Goal: Information Seeking & Learning: Learn about a topic

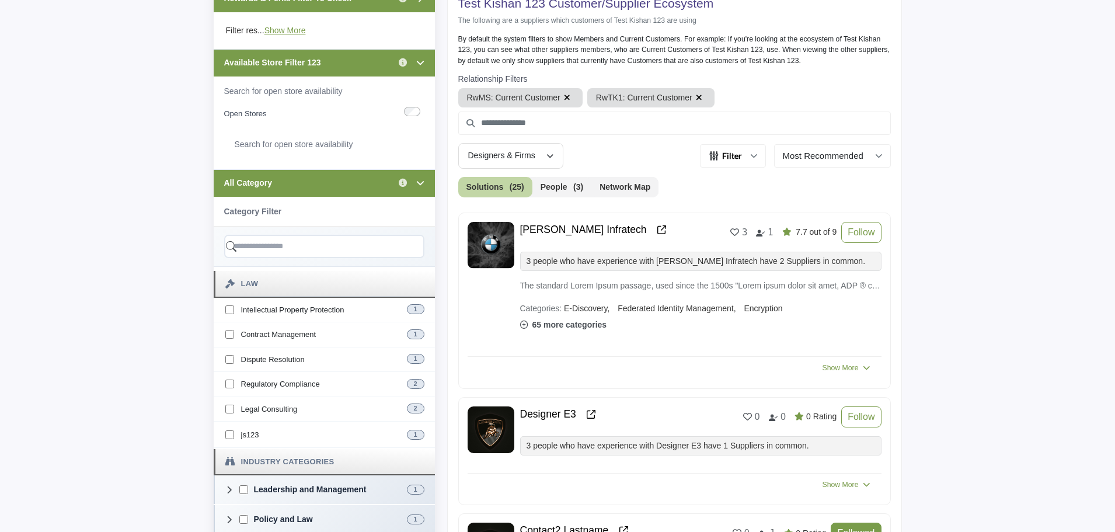
scroll to position [350, 0]
click at [316, 187] on div "All Category Click to view information" at bounding box center [324, 182] width 221 height 27
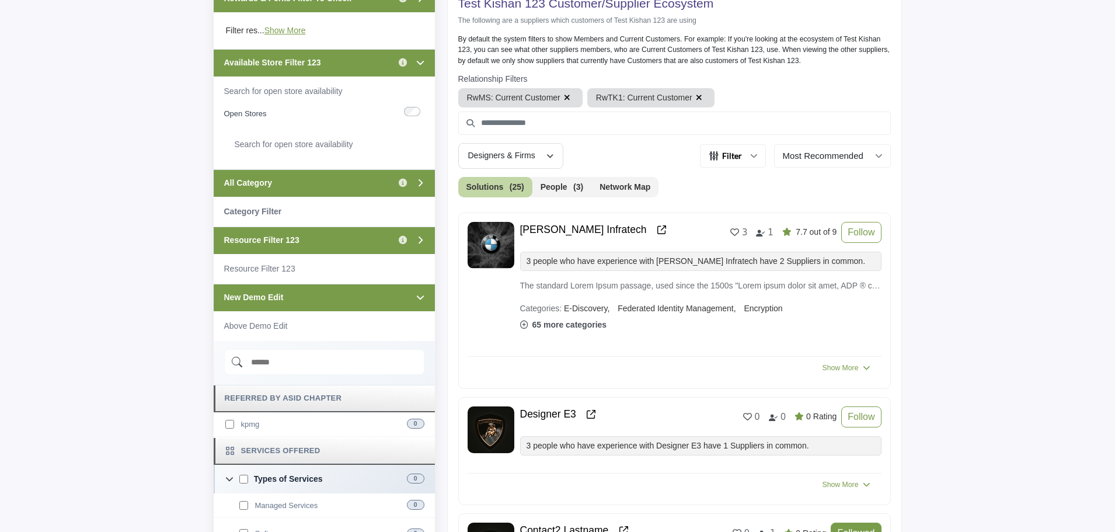
click at [339, 60] on div "Available Store Filter 123 Click to view information" at bounding box center [324, 62] width 221 height 27
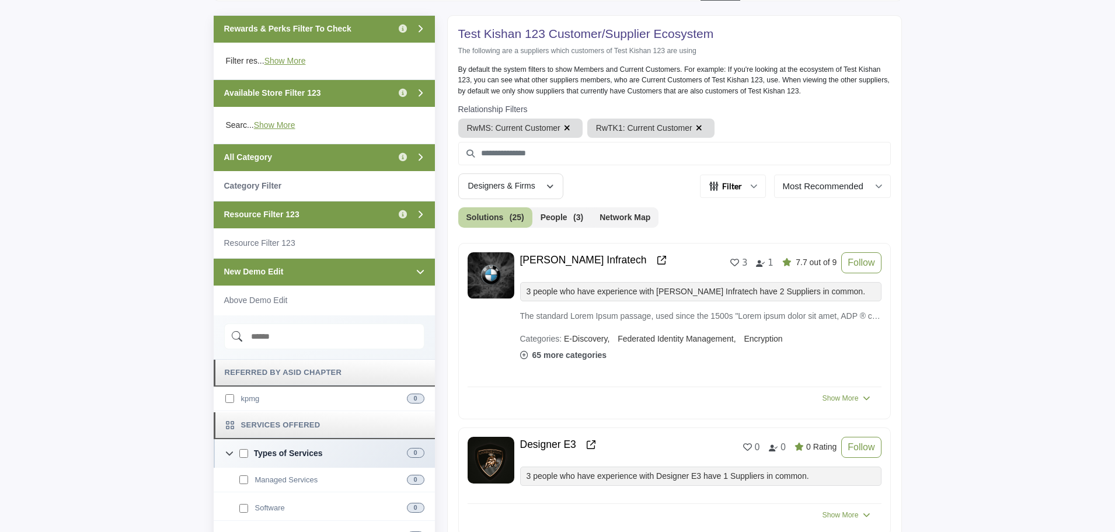
scroll to position [292, 0]
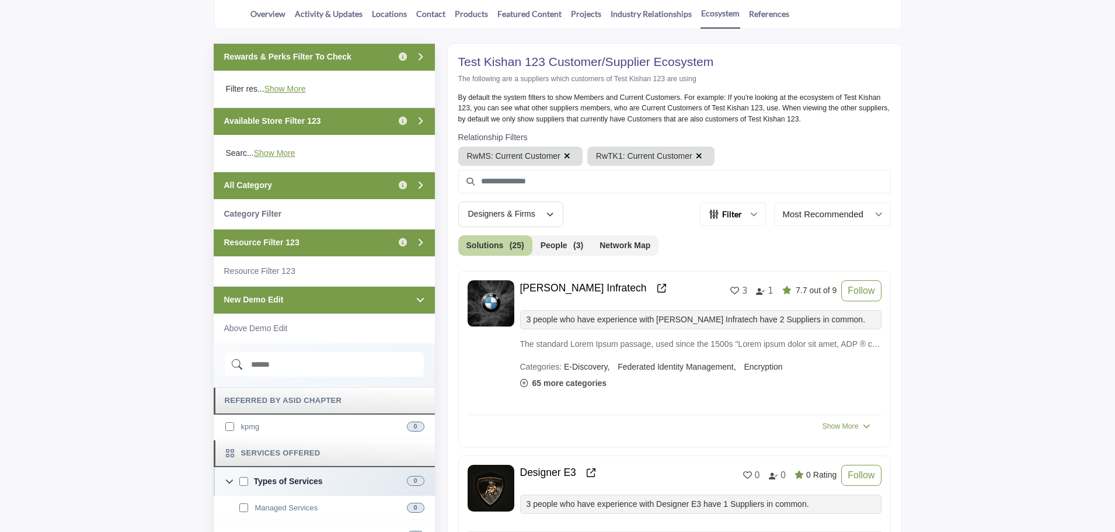
click at [365, 60] on div "Rewards & Perks Filter To Check Click to view information" at bounding box center [324, 56] width 221 height 27
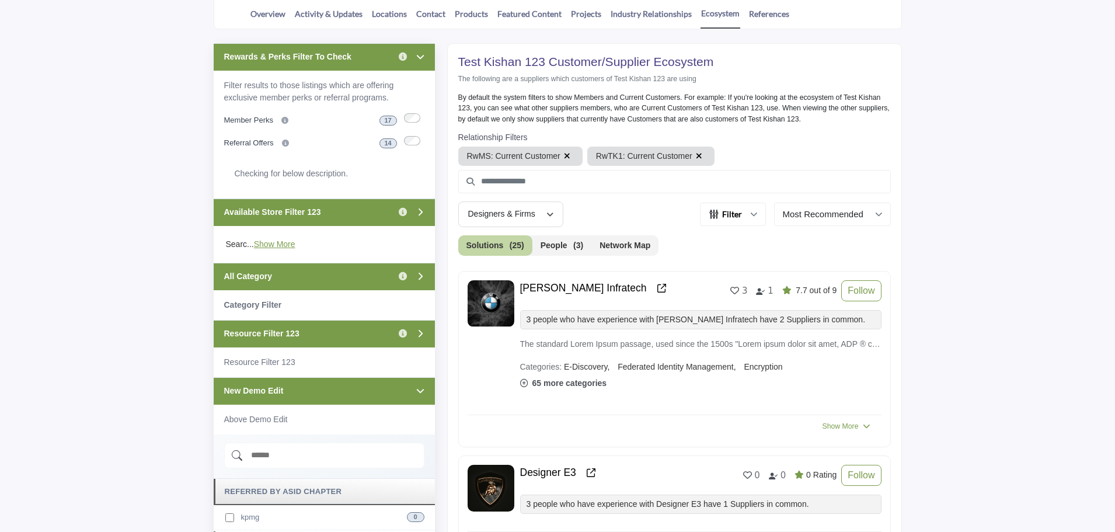
click at [365, 59] on div "Rewards & Perks Filter To Check Click to view information" at bounding box center [324, 56] width 221 height 27
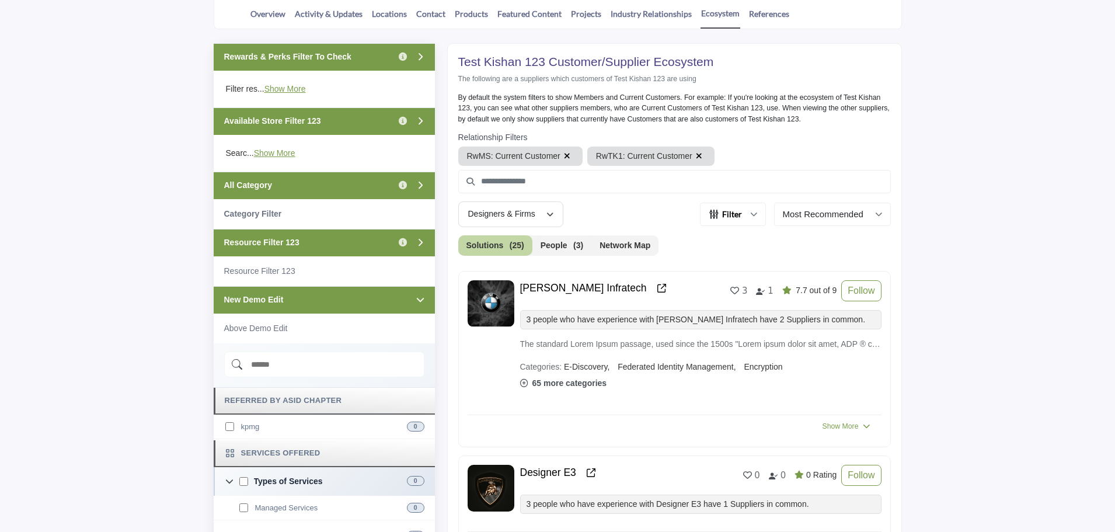
click at [337, 303] on div "New Demo Edit" at bounding box center [324, 299] width 221 height 27
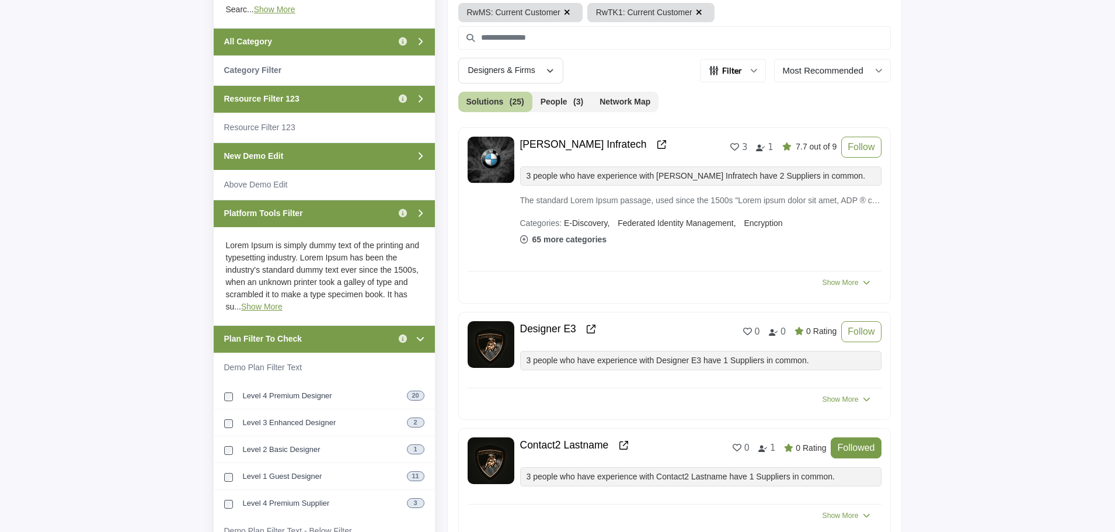
scroll to position [584, 0]
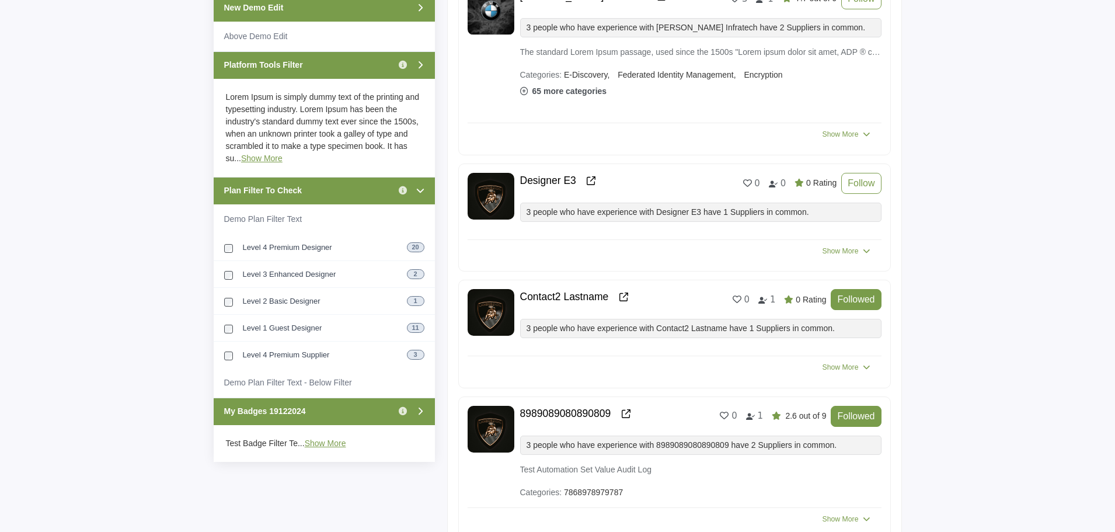
click at [347, 183] on div "Plan Filter To Check Click to view information" at bounding box center [324, 190] width 221 height 27
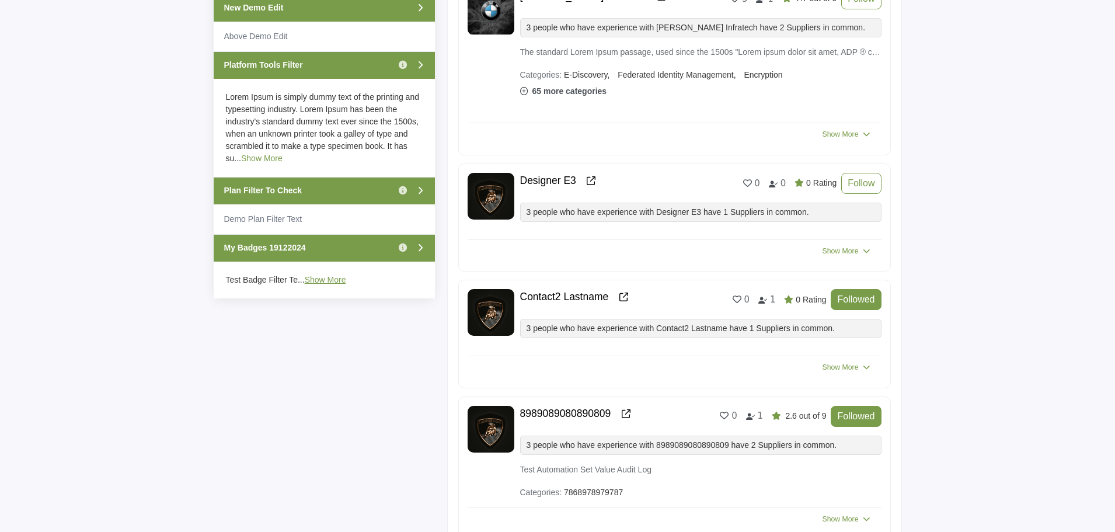
click at [248, 159] on link "Show More" at bounding box center [261, 158] width 41 height 9
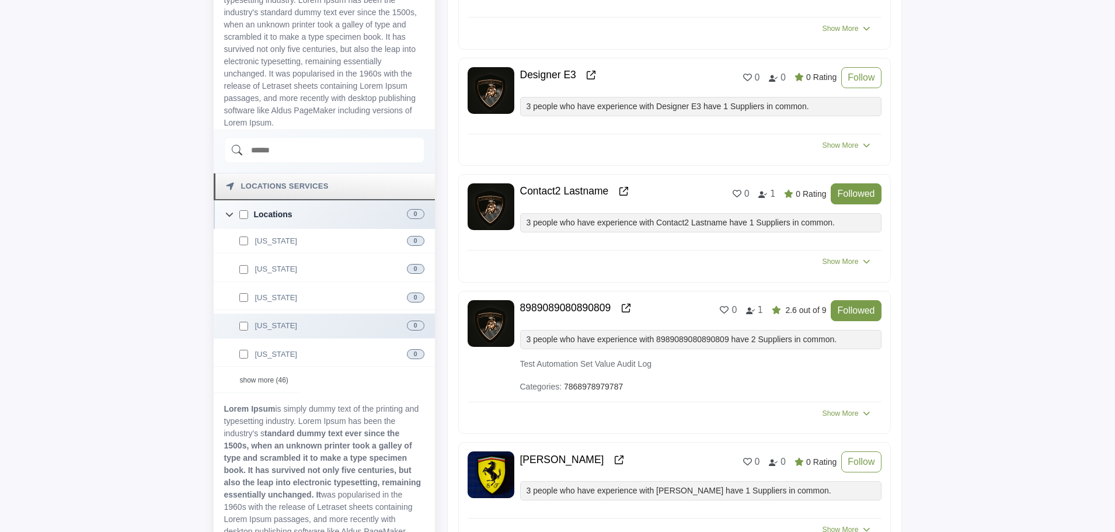
scroll to position [700, 0]
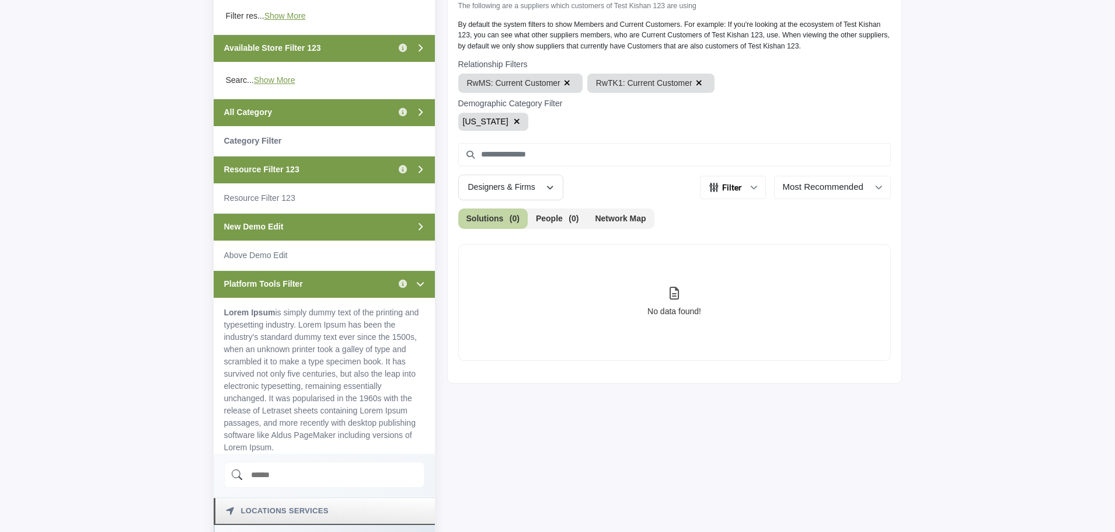
scroll to position [350, 0]
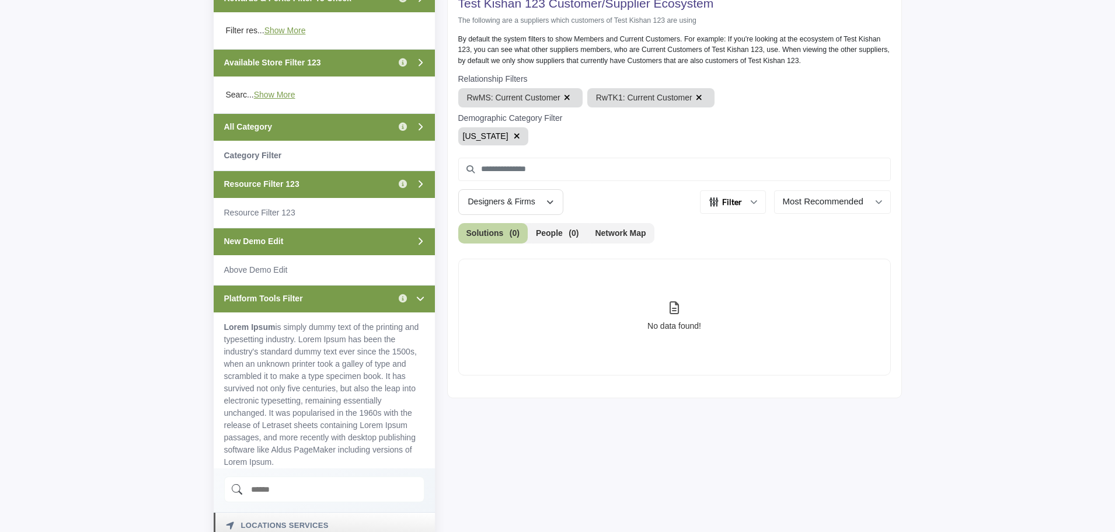
click at [514, 137] on icon "button" at bounding box center [517, 136] width 6 height 8
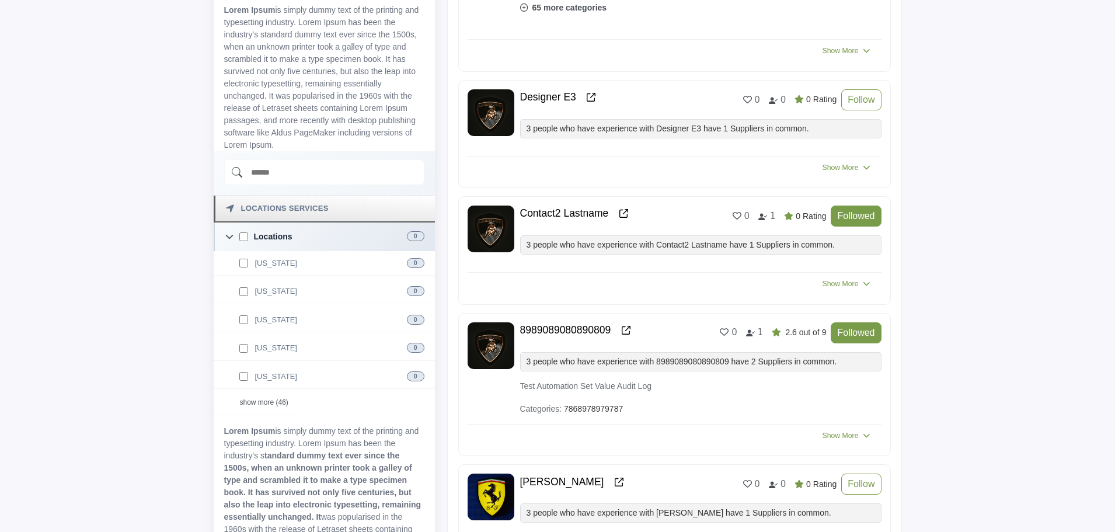
scroll to position [759, 0]
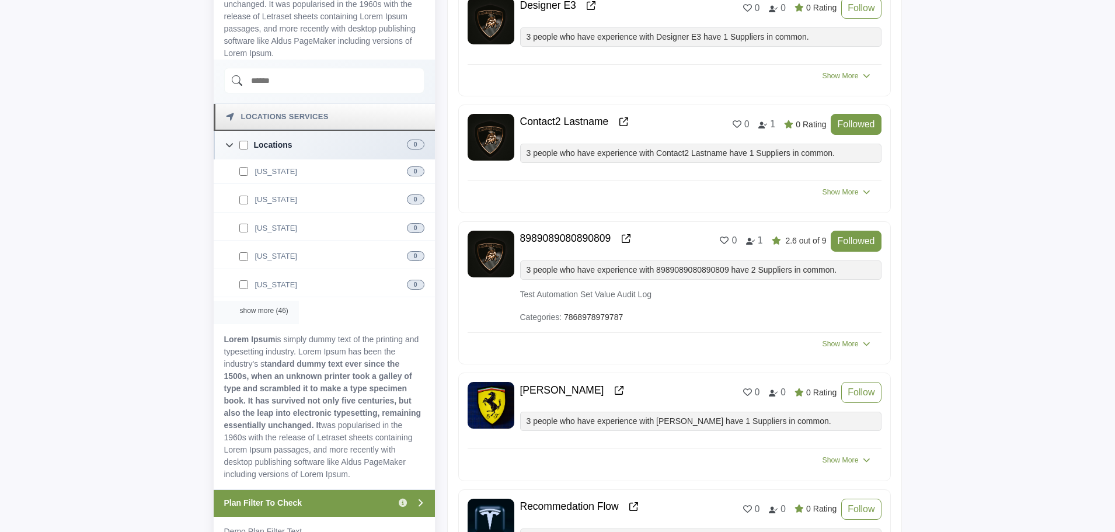
click at [263, 310] on div "show more (46)" at bounding box center [256, 312] width 85 height 23
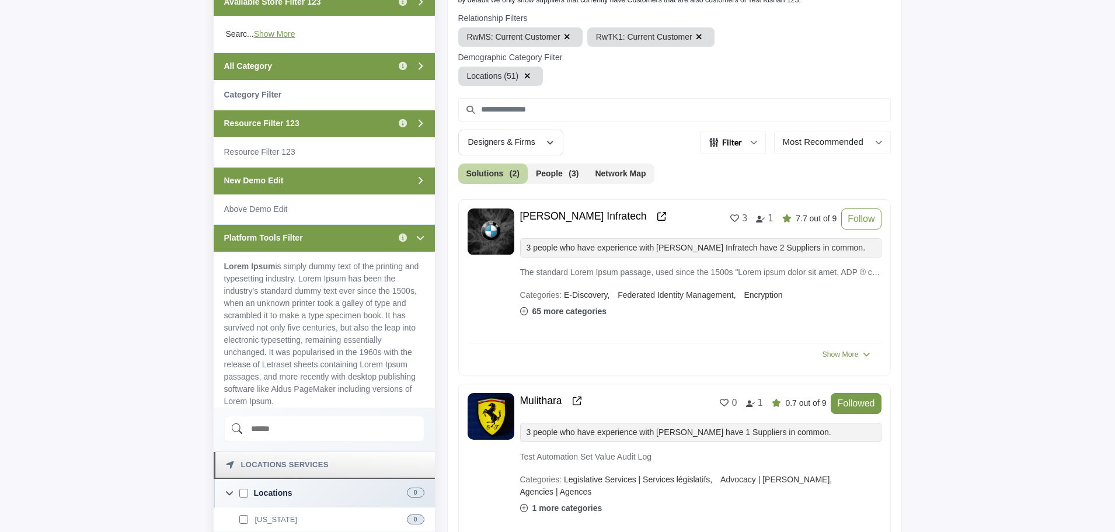
scroll to position [409, 0]
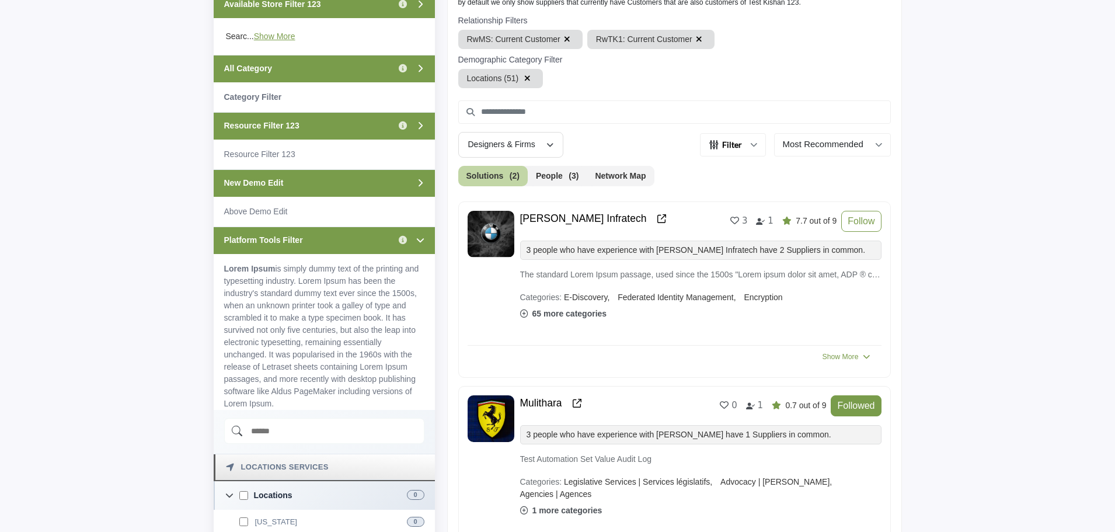
drag, startPoint x: 524, startPoint y: 77, endPoint x: 107, endPoint y: 329, distance: 487.6
click at [524, 77] on icon "button" at bounding box center [527, 78] width 6 height 8
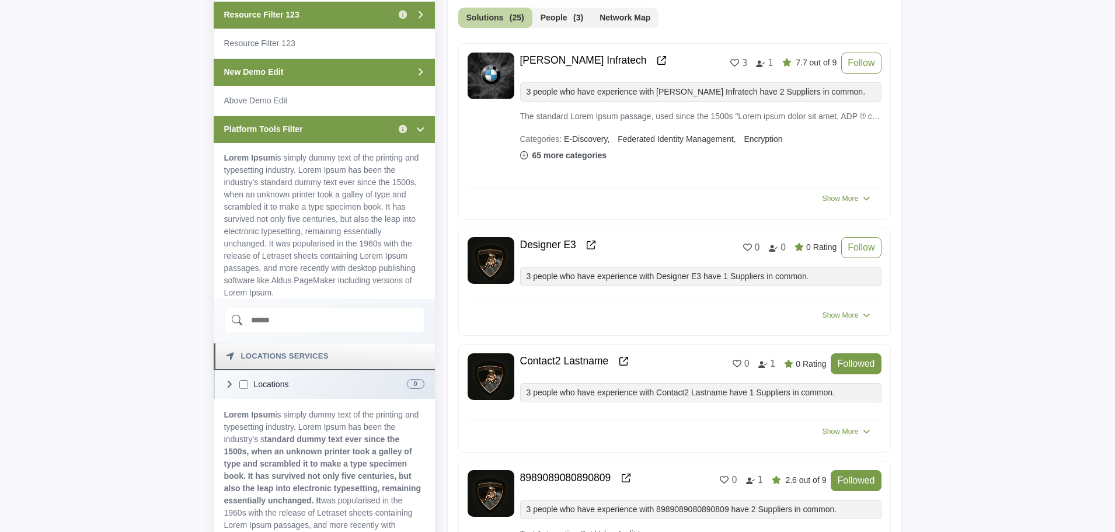
scroll to position [642, 0]
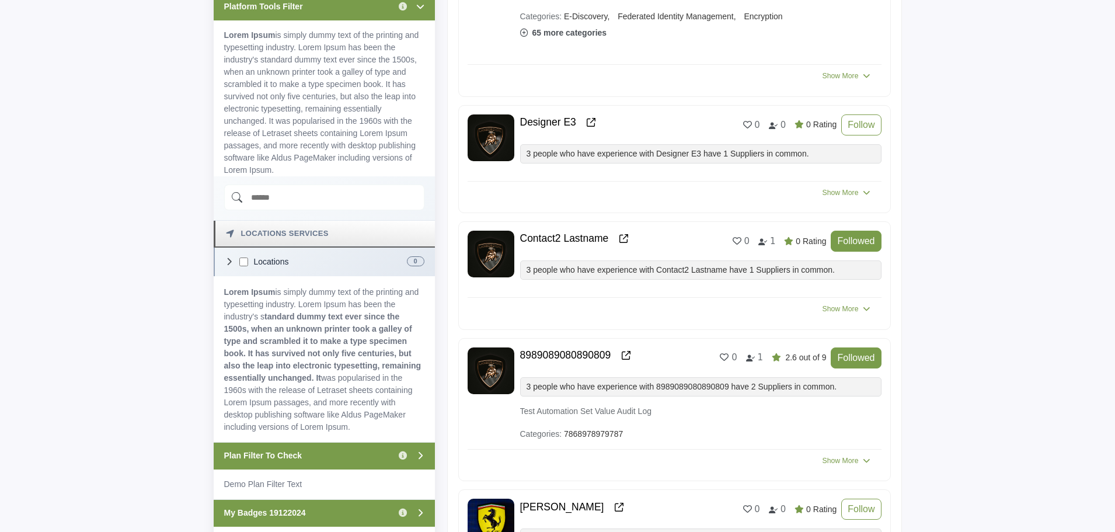
click at [232, 262] on icon at bounding box center [229, 261] width 8 height 8
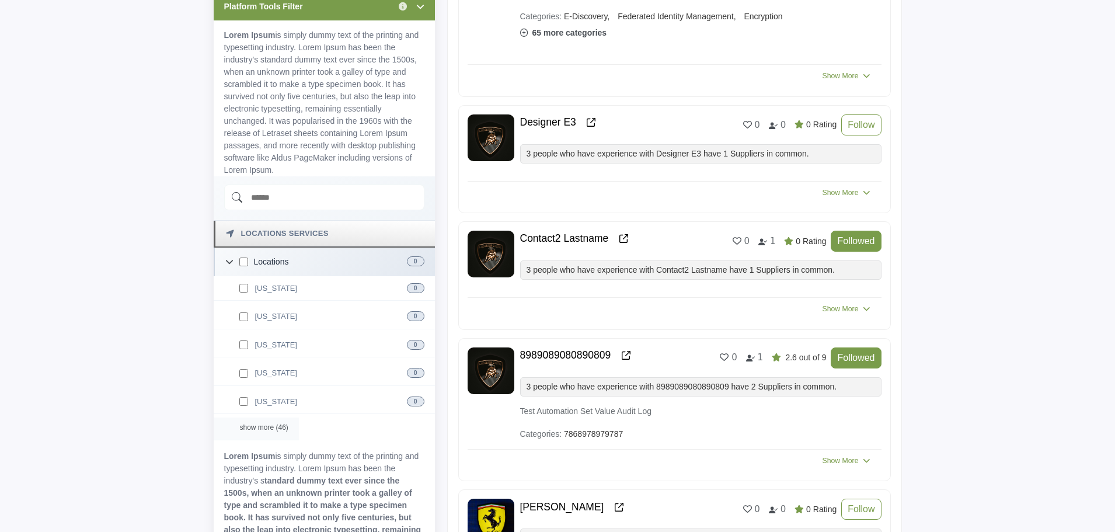
click at [257, 423] on div "show more (46)" at bounding box center [256, 428] width 85 height 23
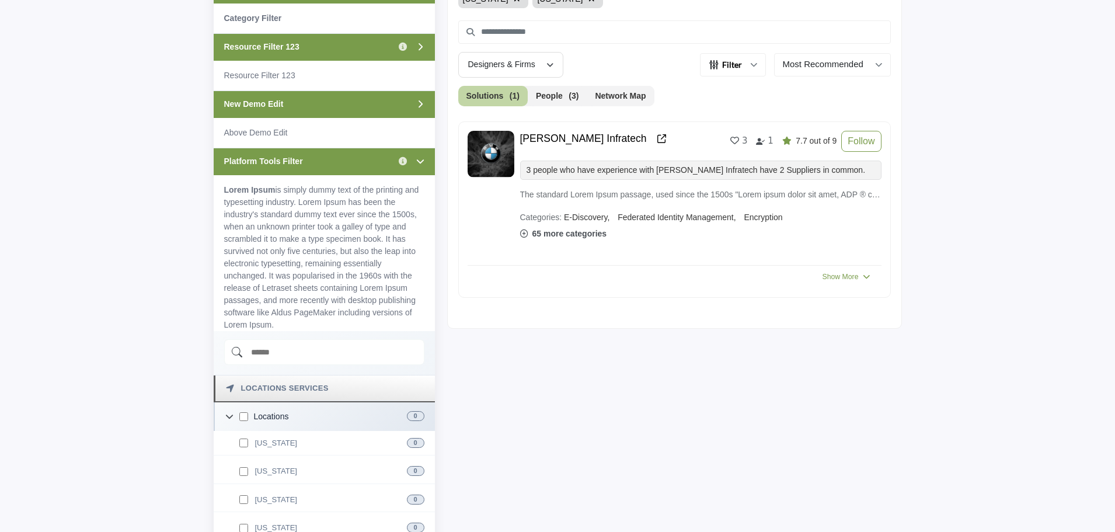
scroll to position [467, 0]
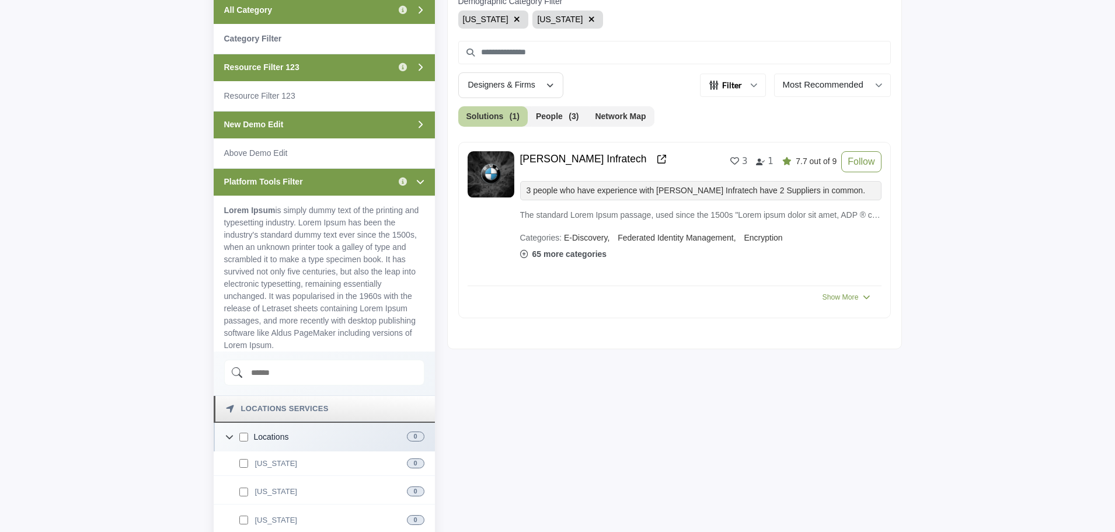
click at [514, 18] on icon "button" at bounding box center [517, 19] width 6 height 8
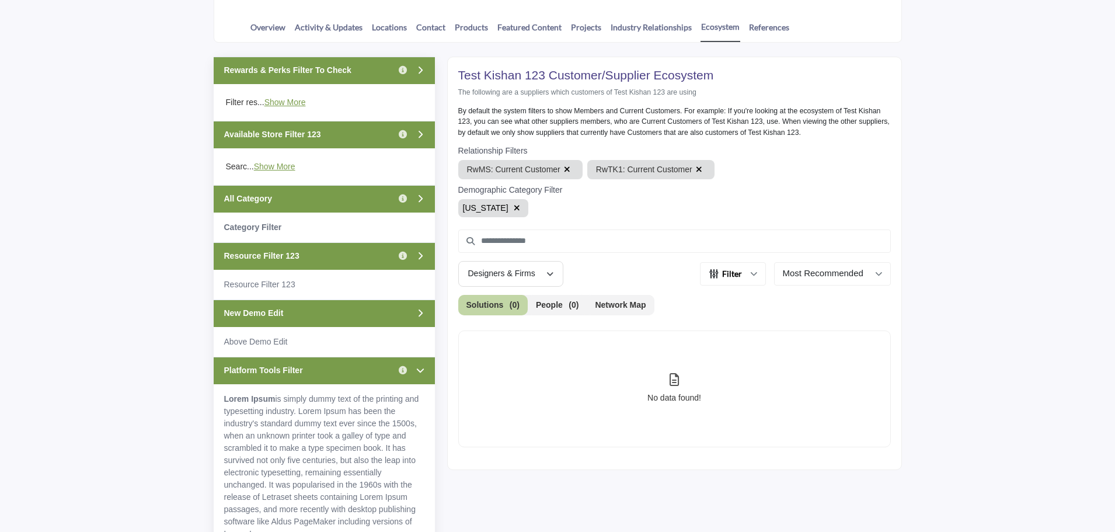
scroll to position [233, 0]
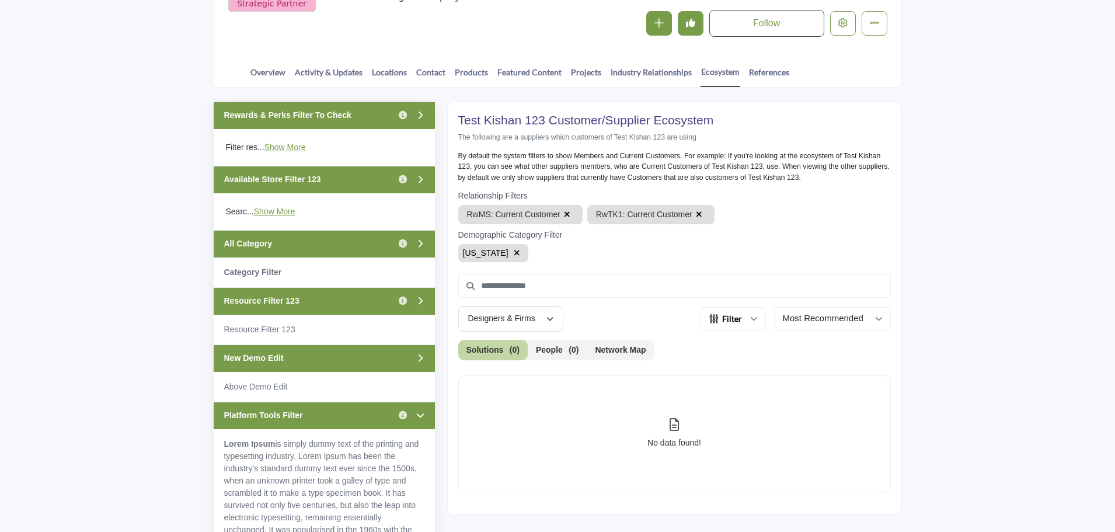
click at [514, 252] on icon "button" at bounding box center [517, 253] width 6 height 8
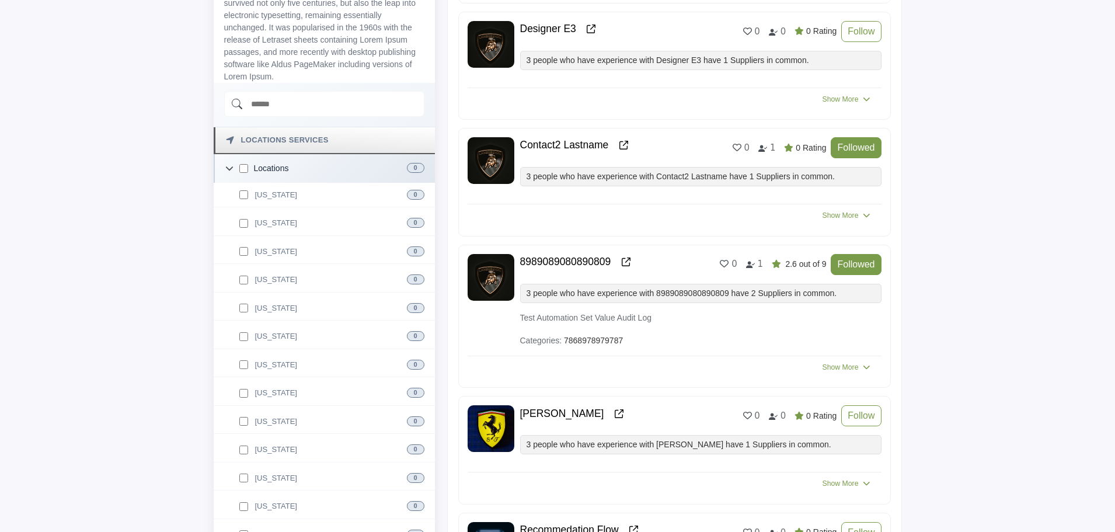
scroll to position [759, 0]
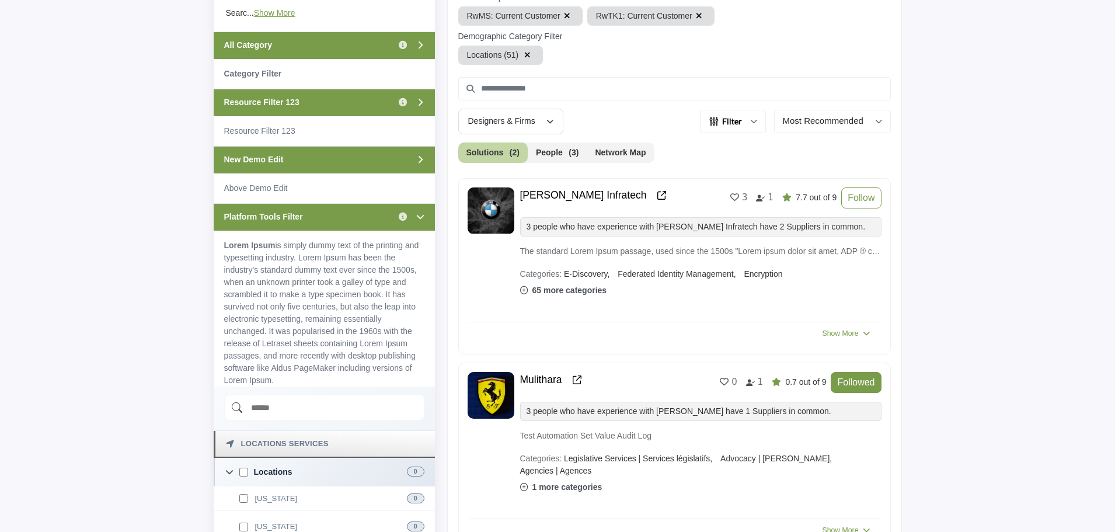
scroll to position [399, 0]
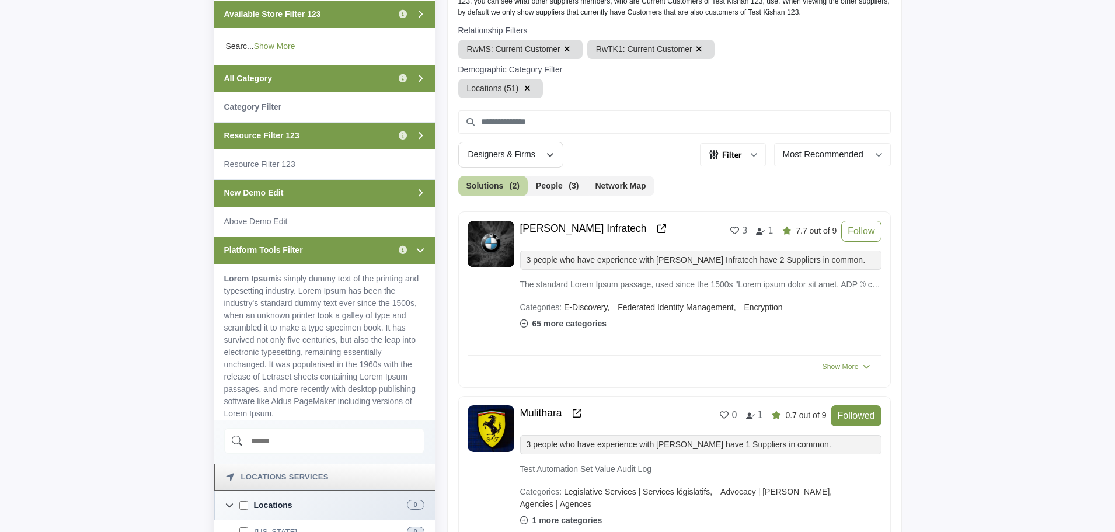
drag, startPoint x: 526, startPoint y: 87, endPoint x: 305, endPoint y: 373, distance: 361.6
click at [526, 87] on icon "button" at bounding box center [527, 88] width 6 height 8
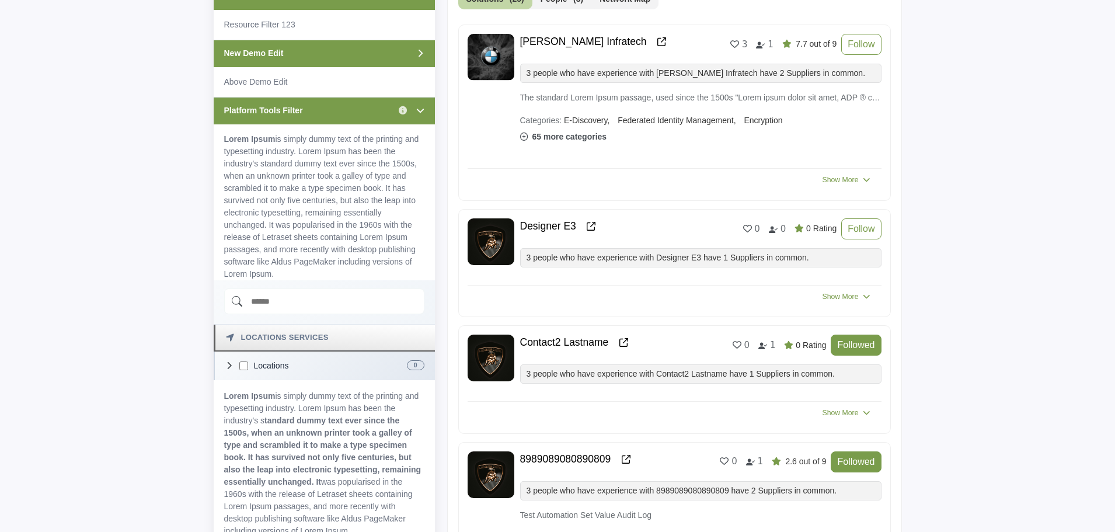
scroll to position [691, 0]
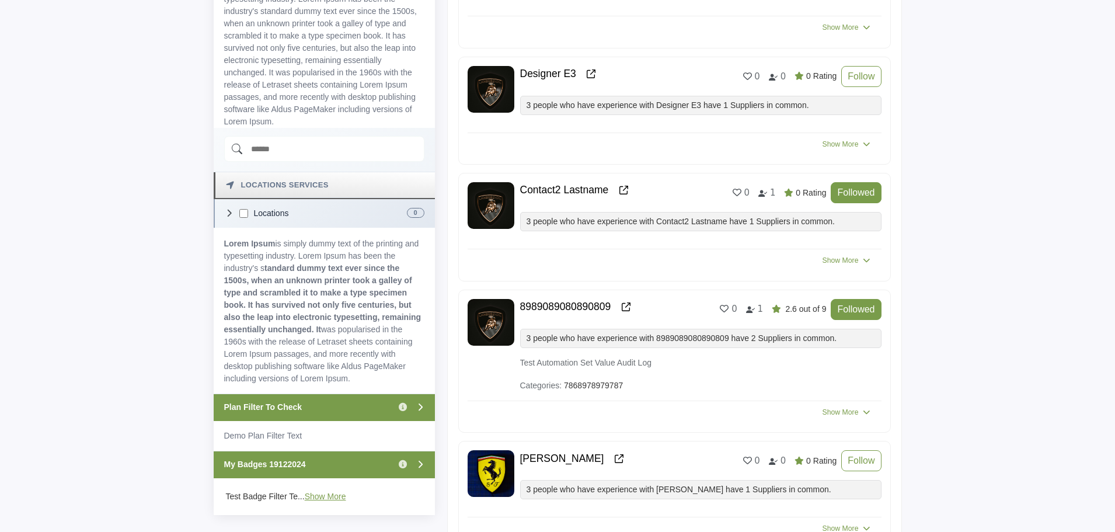
click at [228, 213] on icon at bounding box center [229, 213] width 8 height 8
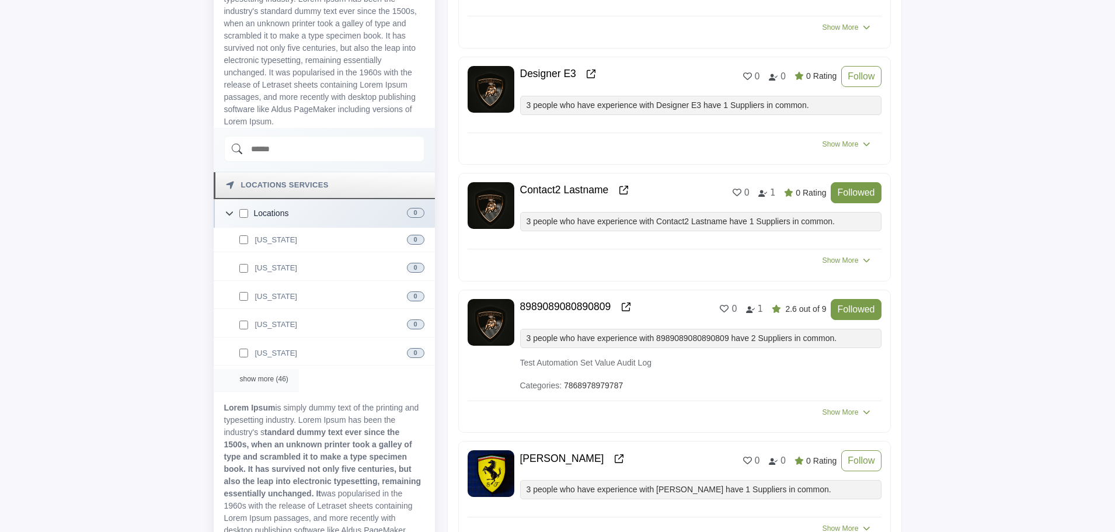
click at [270, 375] on div "show more (46)" at bounding box center [256, 380] width 85 height 23
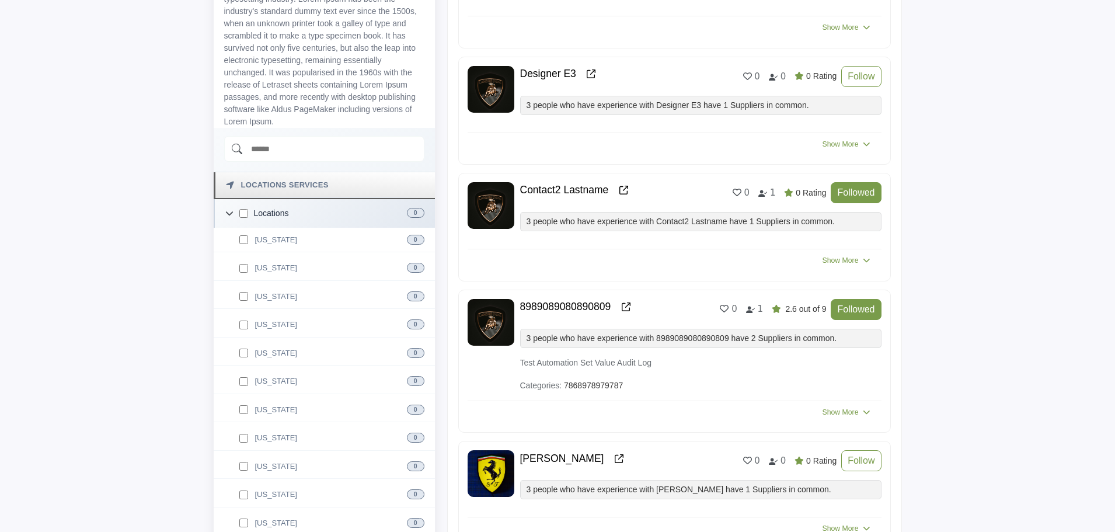
click at [311, 151] on input "Search Demographic" at bounding box center [324, 149] width 200 height 26
type input "*"
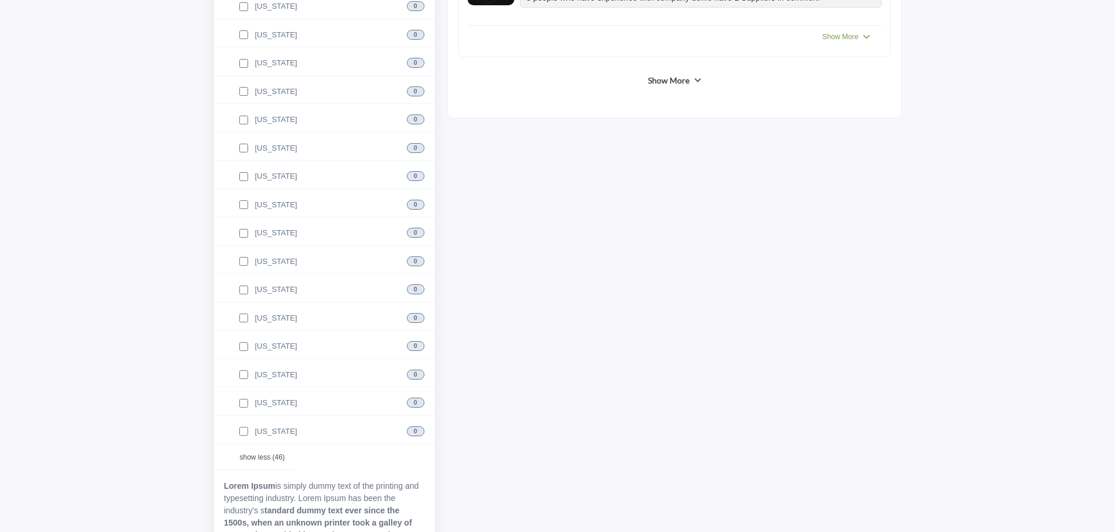
scroll to position [1916, 0]
click at [269, 457] on div "show less (46)" at bounding box center [255, 456] width 82 height 23
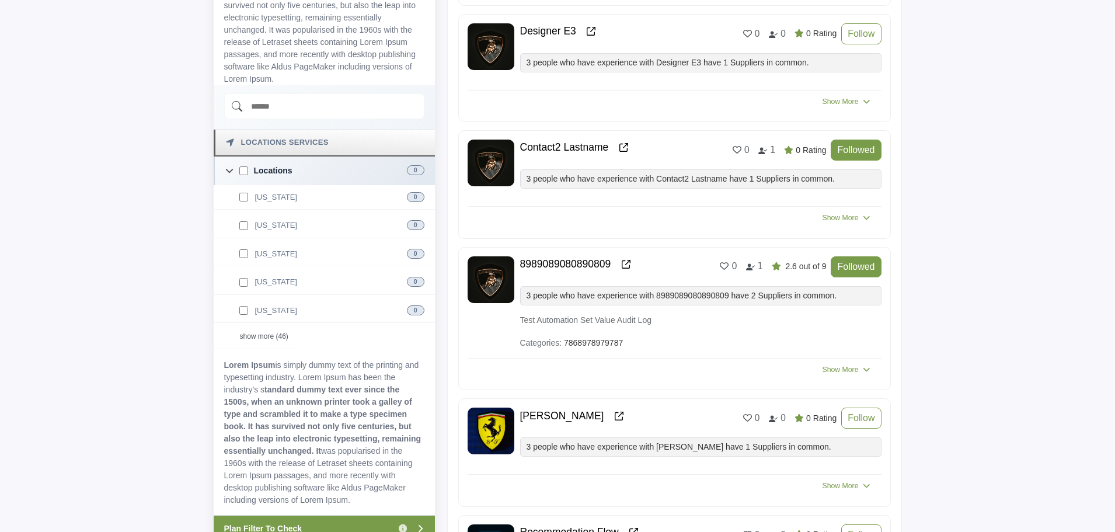
scroll to position [654, 0]
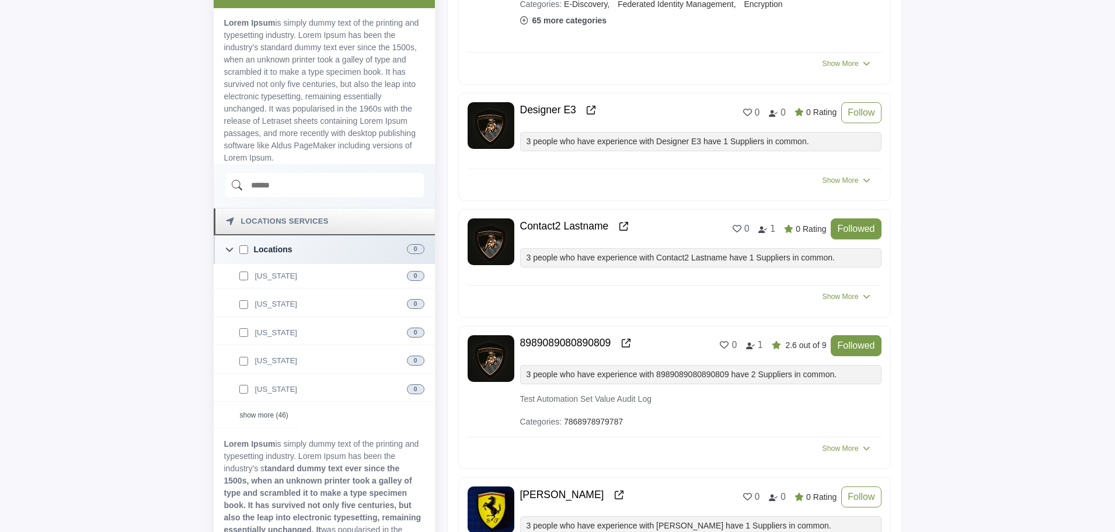
click at [299, 179] on input "Search Demographic" at bounding box center [324, 185] width 200 height 26
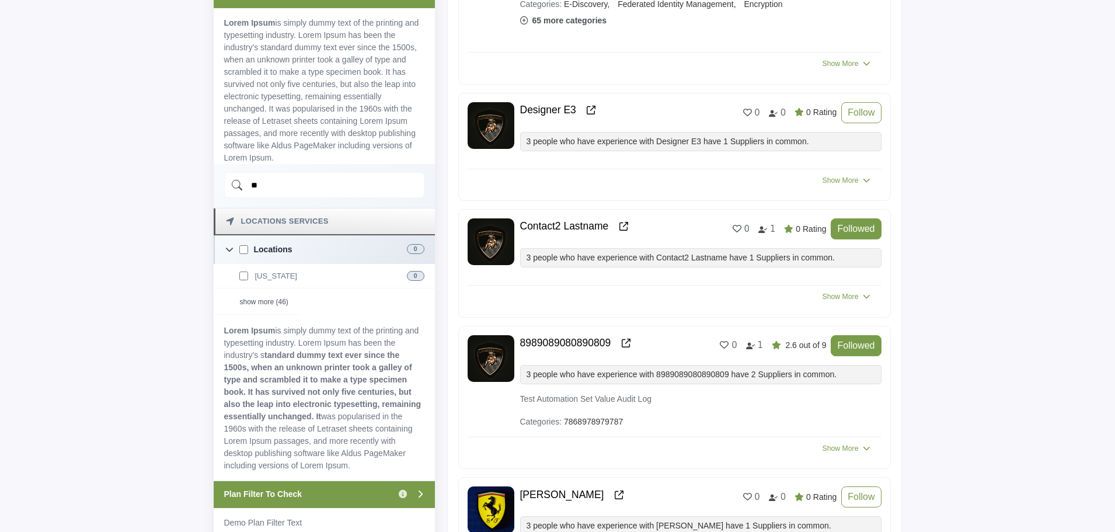
type input "*"
type input "***"
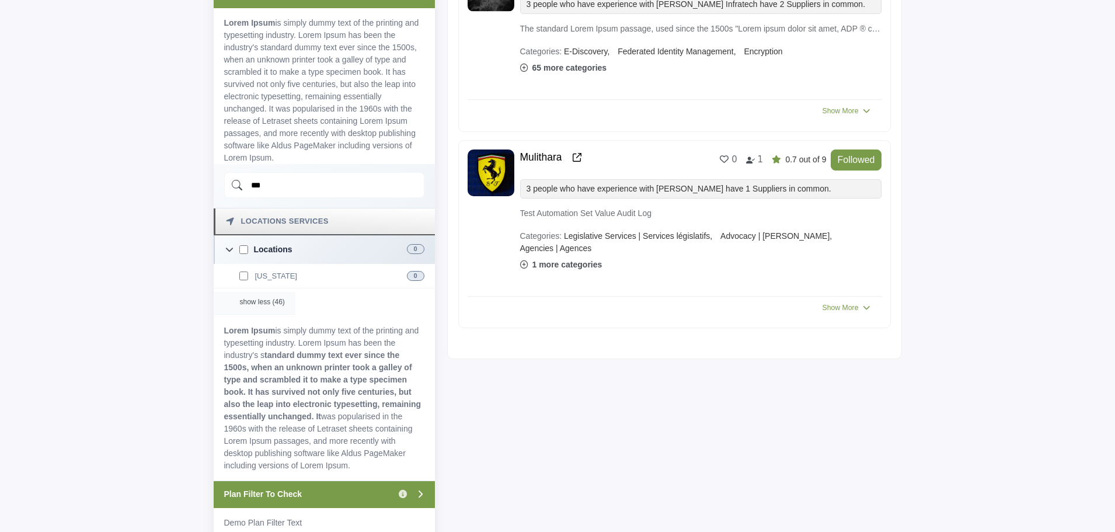
click at [257, 302] on div "show less (46)" at bounding box center [255, 303] width 82 height 23
click at [257, 302] on div "show more (46)" at bounding box center [256, 303] width 85 height 23
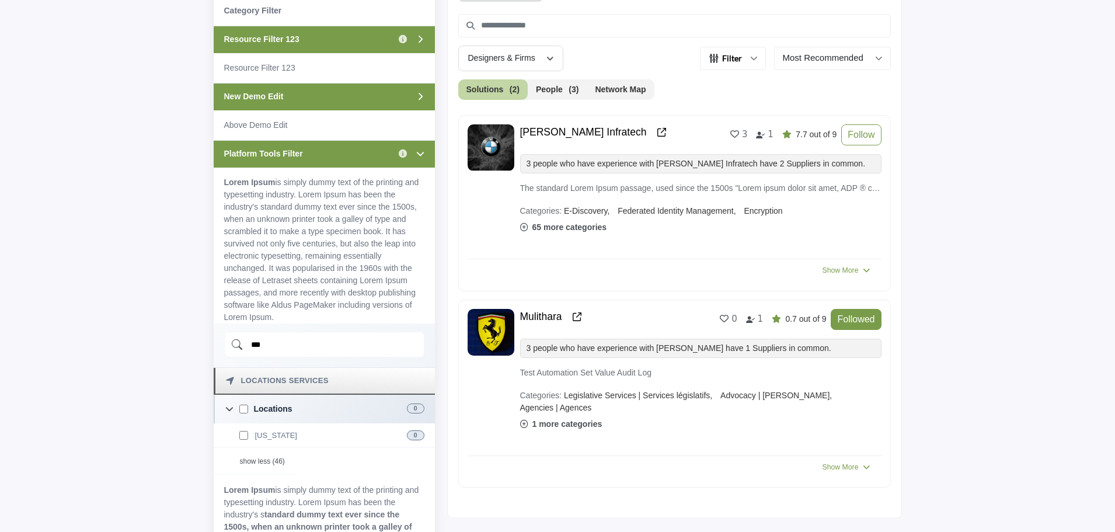
scroll to position [479, 0]
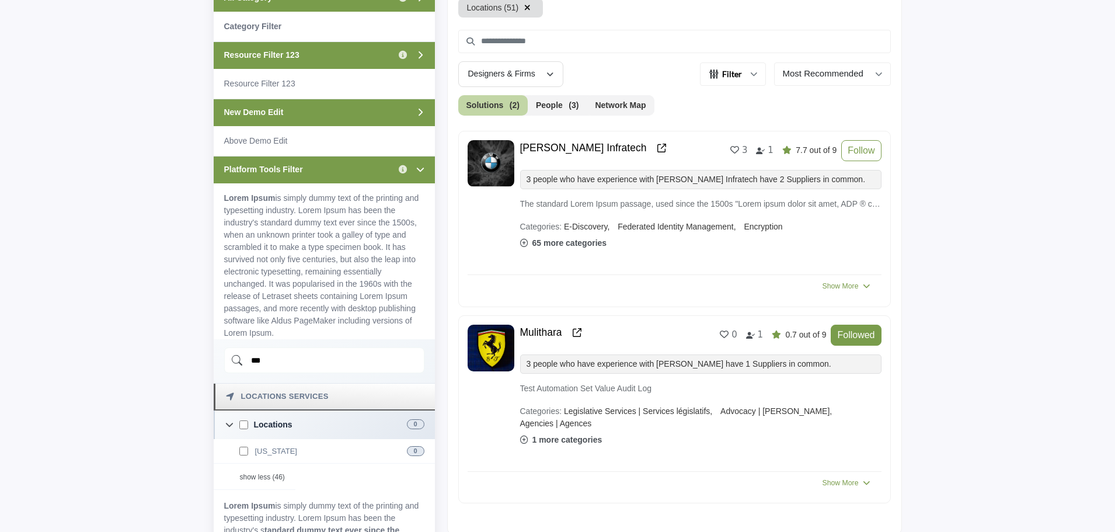
click at [524, 5] on icon "button" at bounding box center [527, 8] width 6 height 8
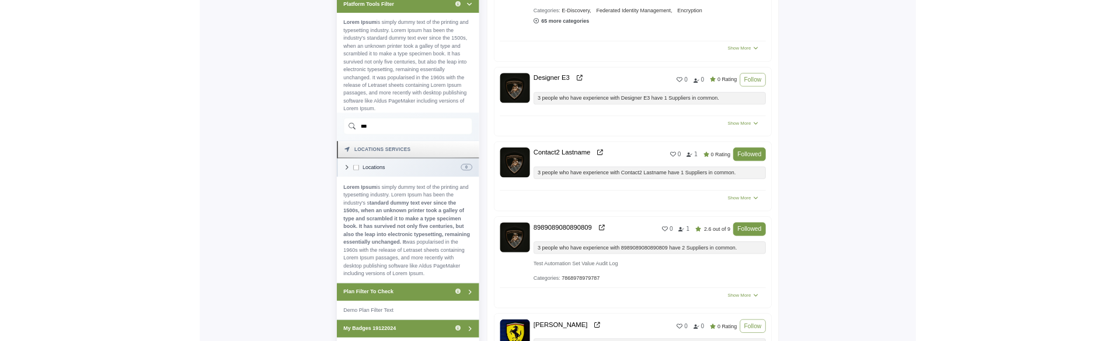
scroll to position [654, 0]
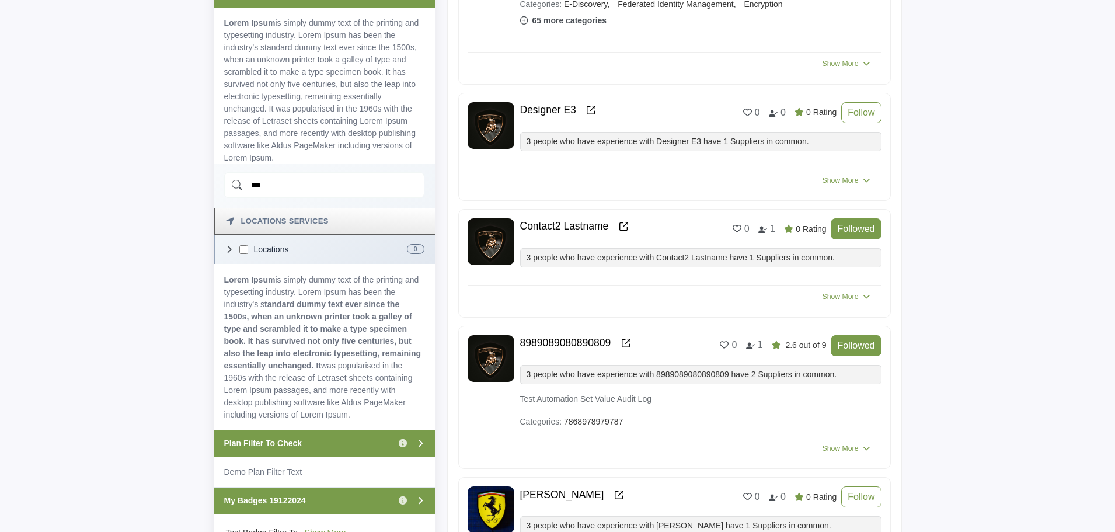
click at [231, 252] on icon at bounding box center [229, 249] width 8 height 8
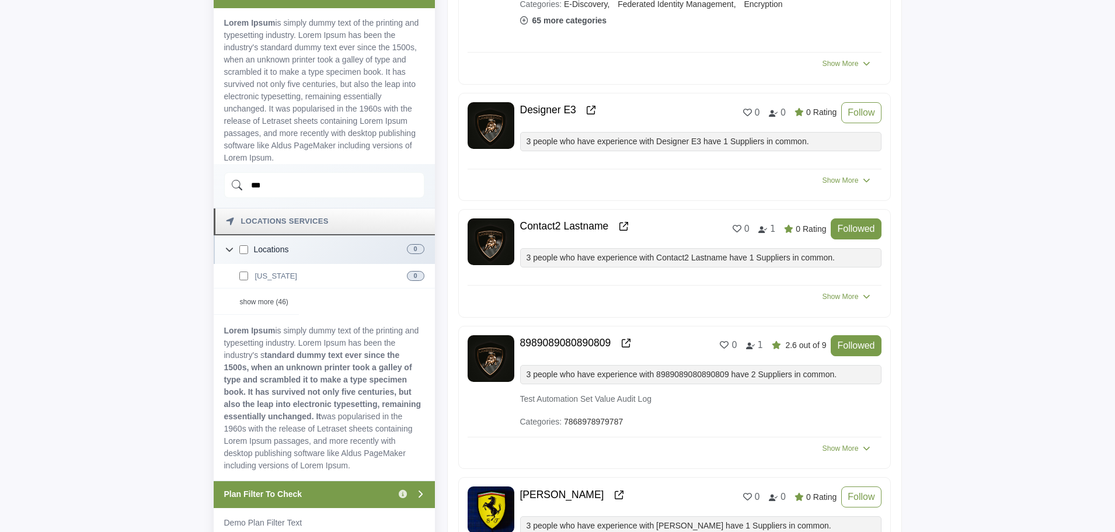
click at [269, 187] on input "***" at bounding box center [324, 185] width 200 height 26
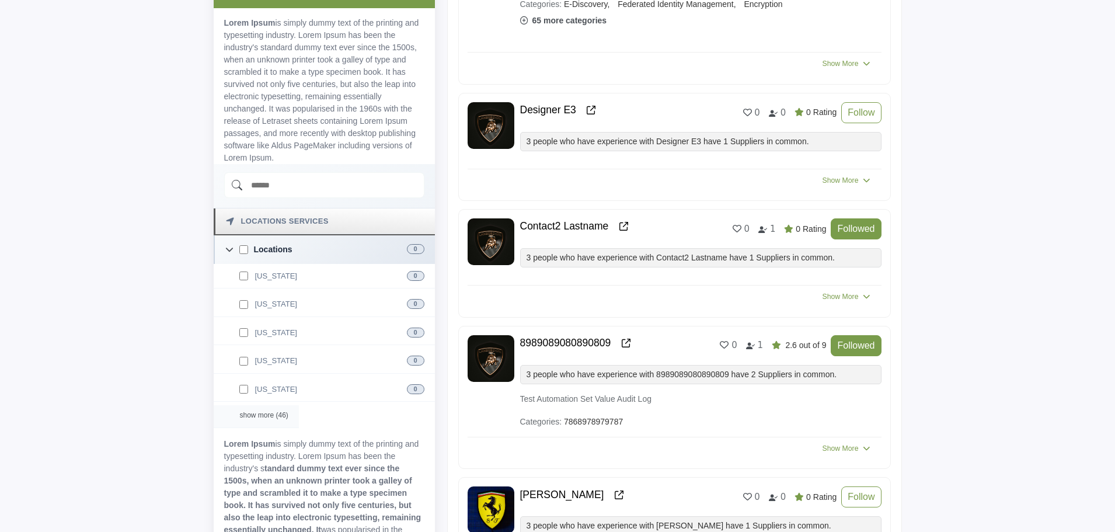
click at [263, 412] on div "show more (46)" at bounding box center [256, 416] width 85 height 23
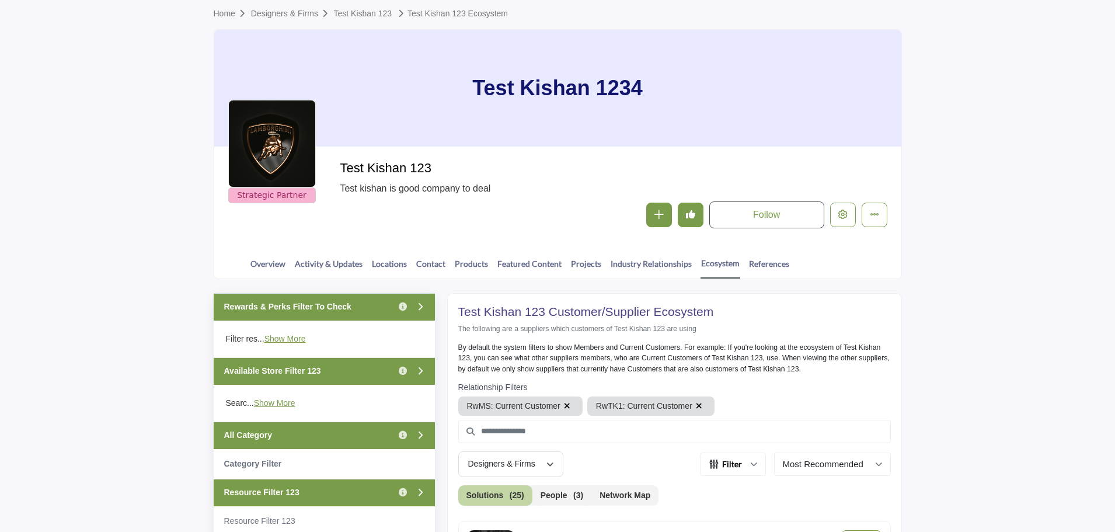
scroll to position [0, 0]
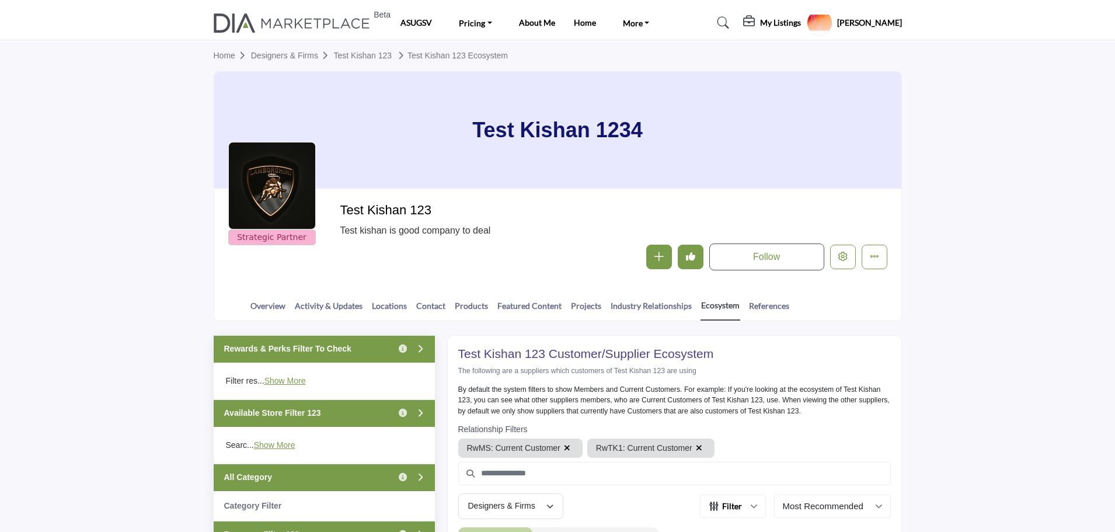
click at [712, 306] on link "Ecosystem" at bounding box center [720, 310] width 40 height 22
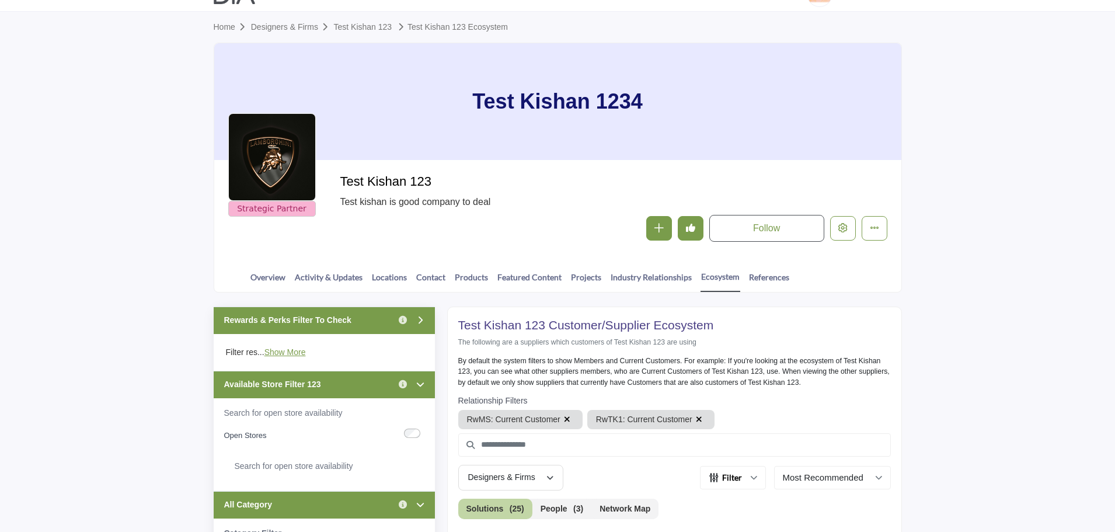
scroll to position [58, 0]
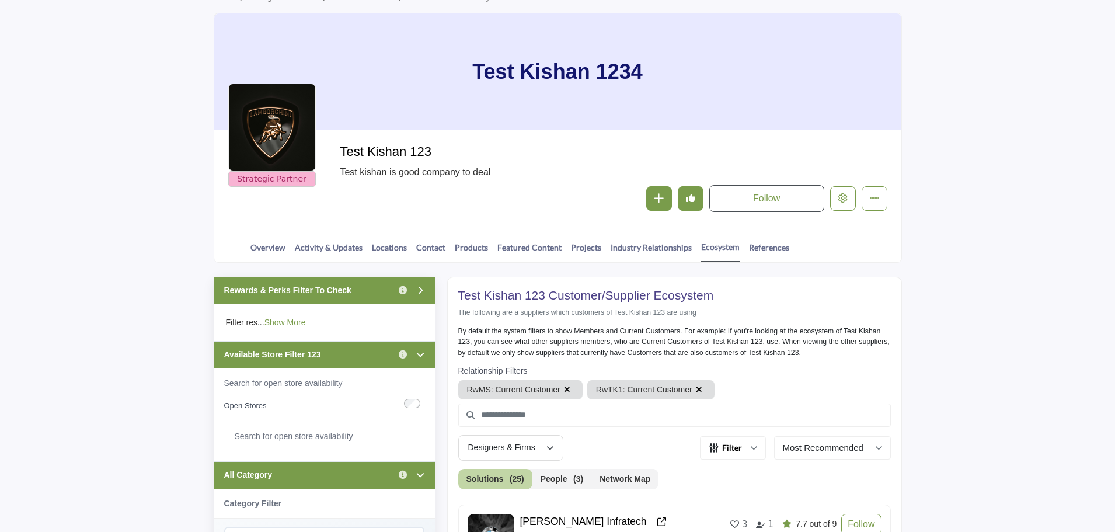
click at [335, 360] on div "Available Store Filter 123 Click to view information" at bounding box center [324, 354] width 221 height 27
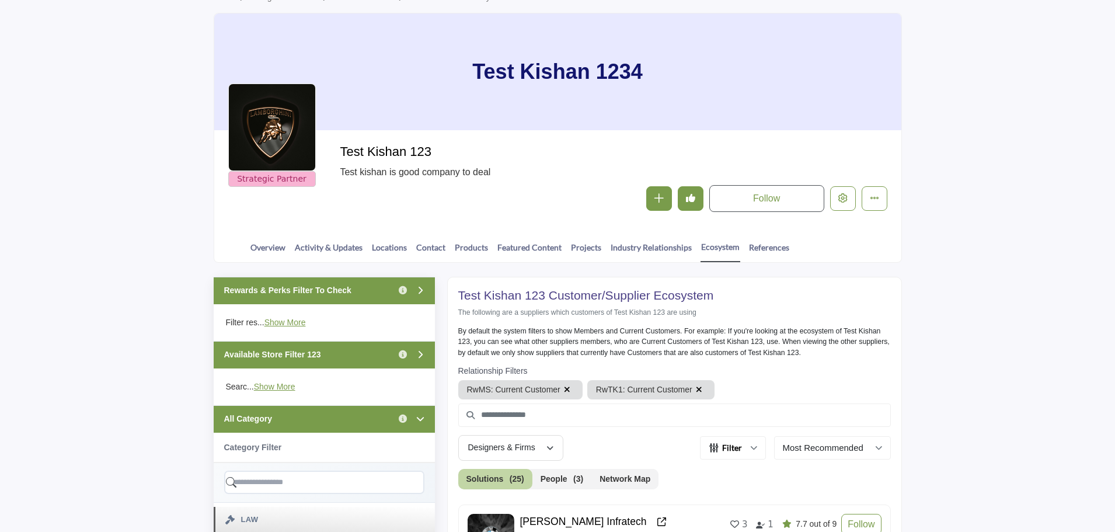
click at [334, 412] on div "All Category Click to view information" at bounding box center [324, 418] width 221 height 27
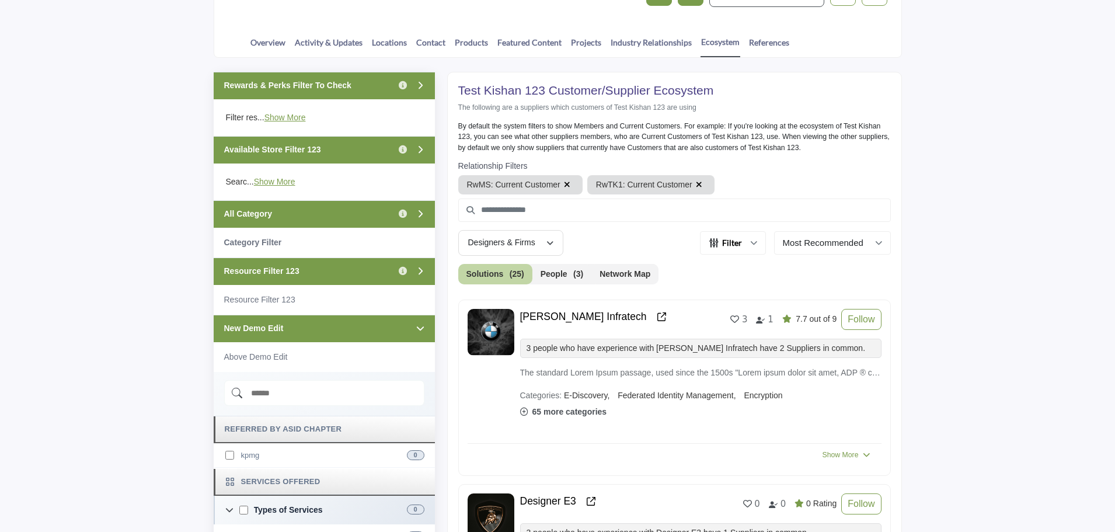
scroll to position [233, 0]
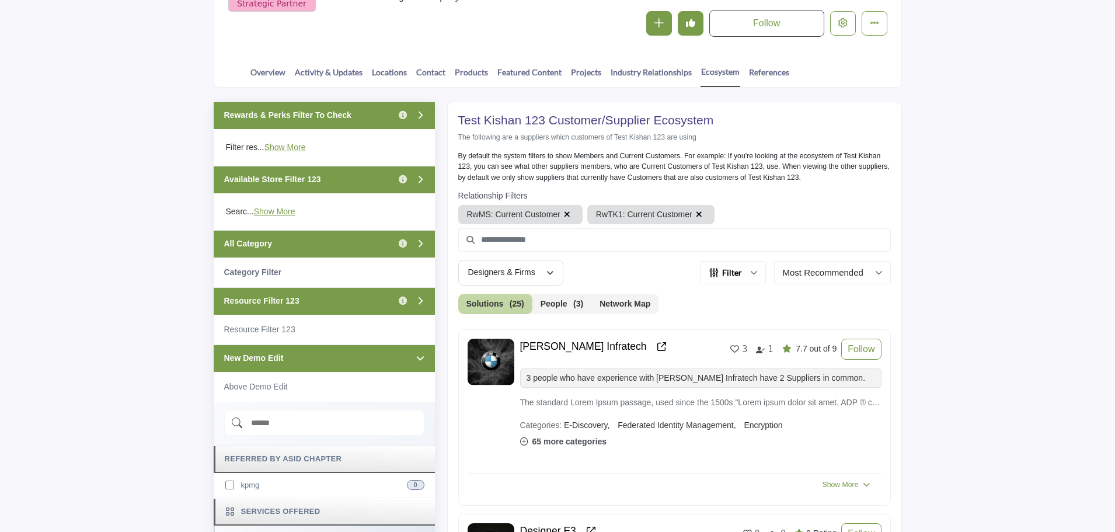
click at [322, 362] on div "New Demo Edit" at bounding box center [324, 357] width 221 height 27
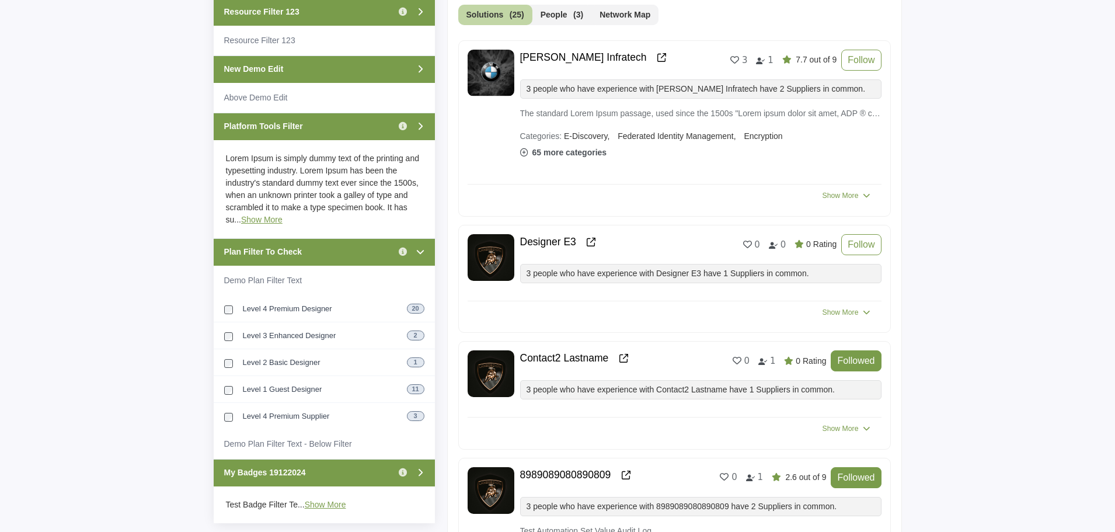
scroll to position [584, 0]
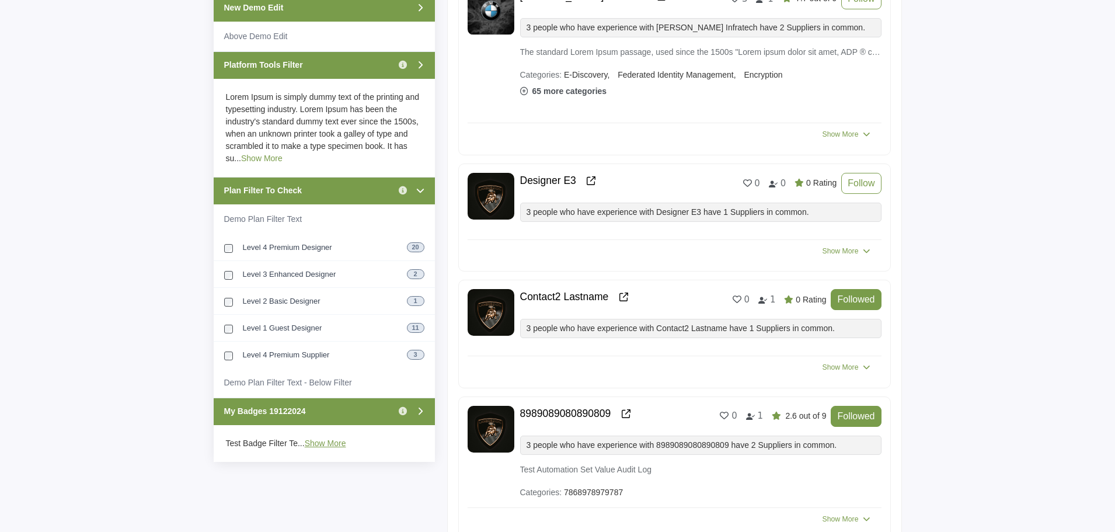
click at [252, 156] on link "Show More" at bounding box center [261, 158] width 41 height 9
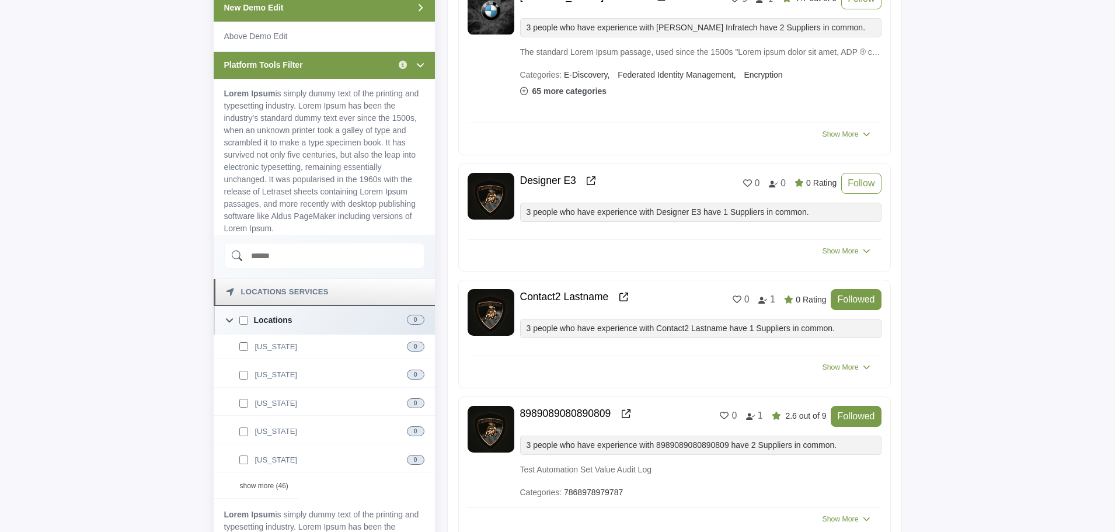
click at [320, 256] on input "Search Demographic" at bounding box center [324, 256] width 200 height 26
click at [260, 485] on div "show more (46)" at bounding box center [256, 487] width 85 height 23
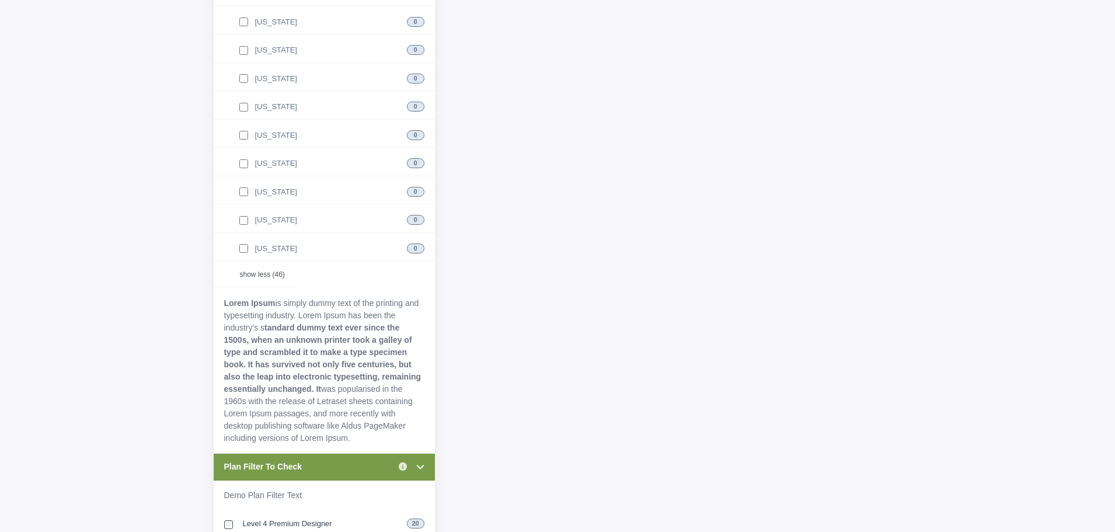
scroll to position [2101, 0]
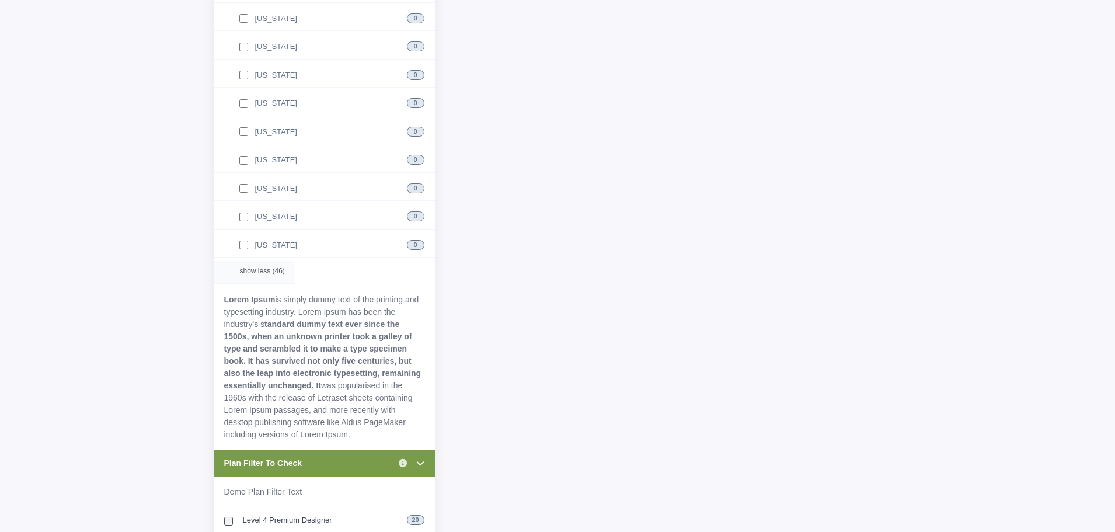
click at [266, 275] on div "show less (46)" at bounding box center [255, 272] width 82 height 23
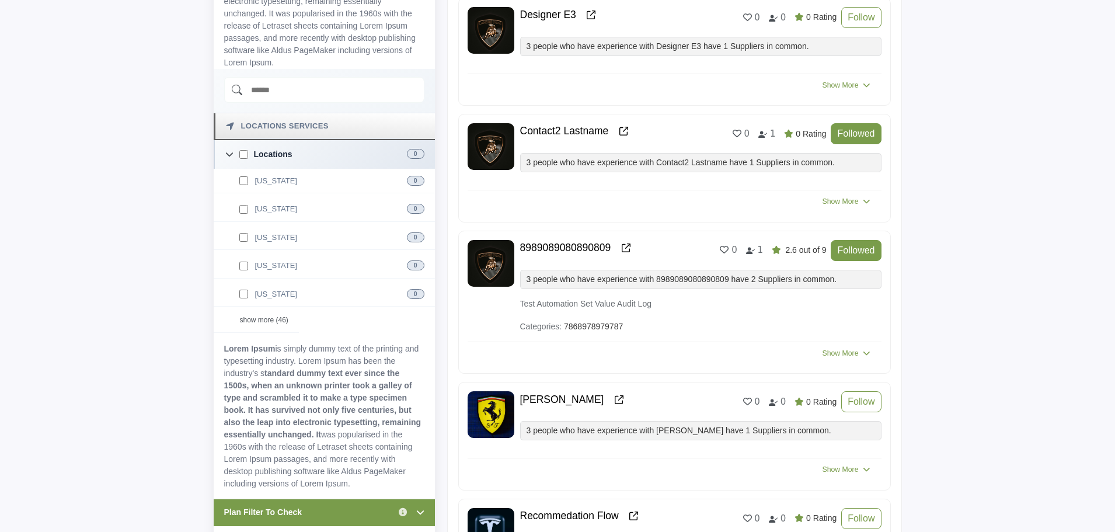
scroll to position [736, 0]
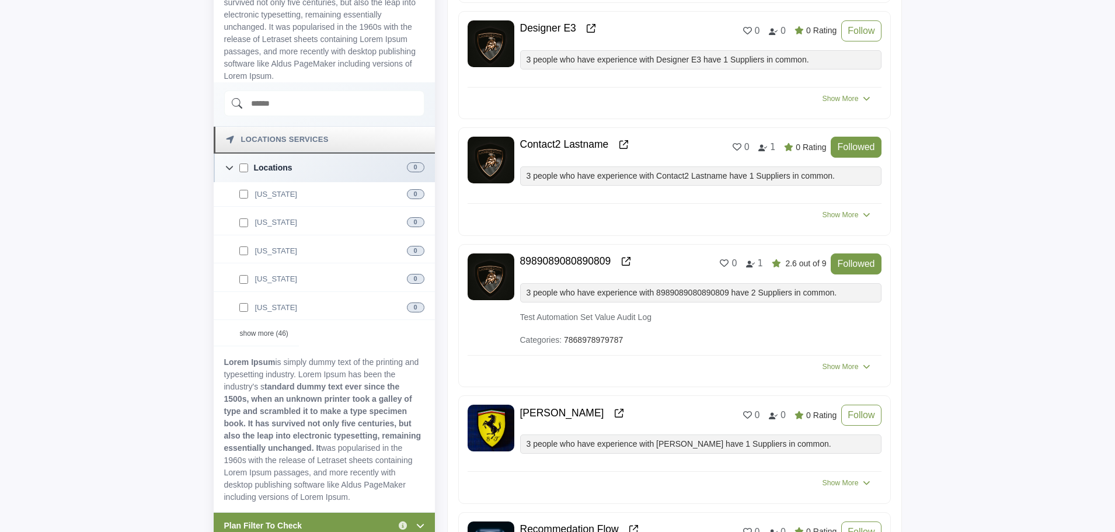
click at [284, 104] on input "Search Demographic" at bounding box center [324, 103] width 200 height 26
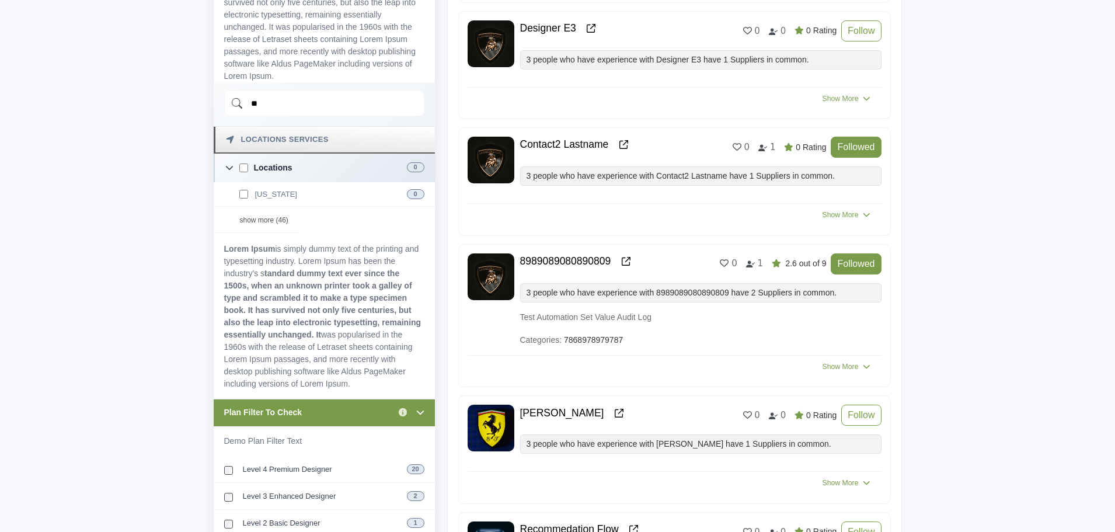
type input "*"
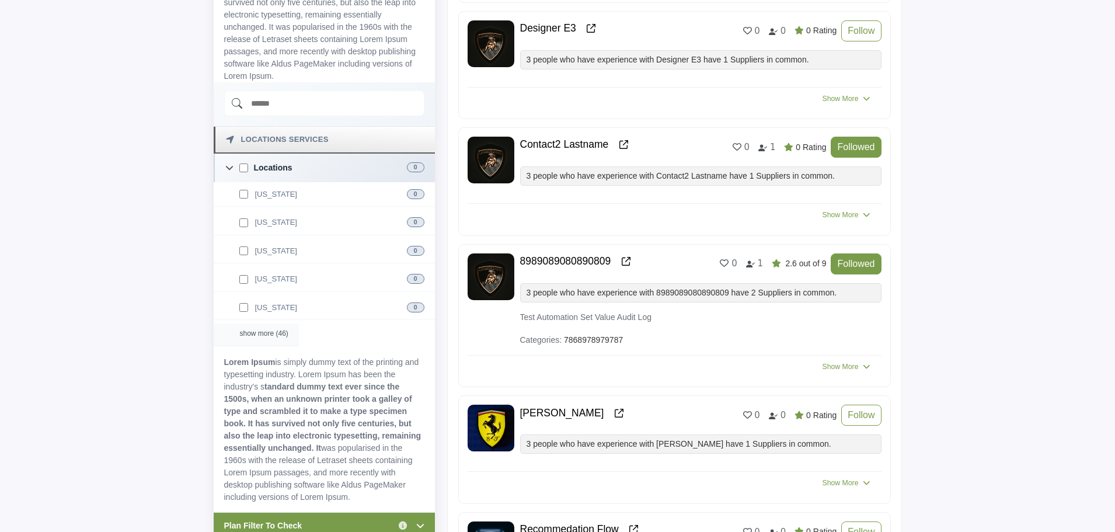
click at [253, 334] on div "show more (46)" at bounding box center [256, 334] width 85 height 23
